Goal: Navigation & Orientation: Find specific page/section

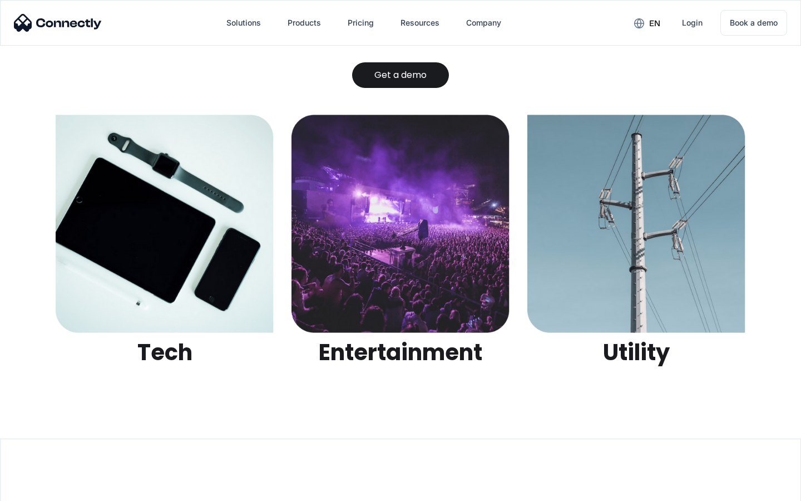
scroll to position [3510, 0]
